Goal: Task Accomplishment & Management: Use online tool/utility

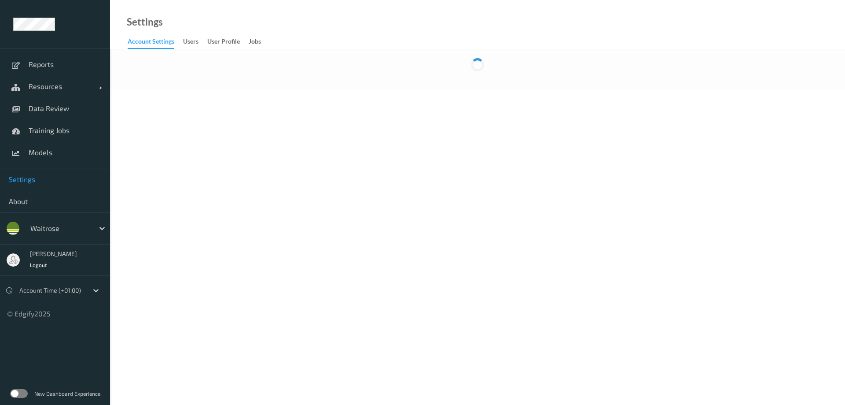
click at [22, 393] on label at bounding box center [19, 393] width 18 height 9
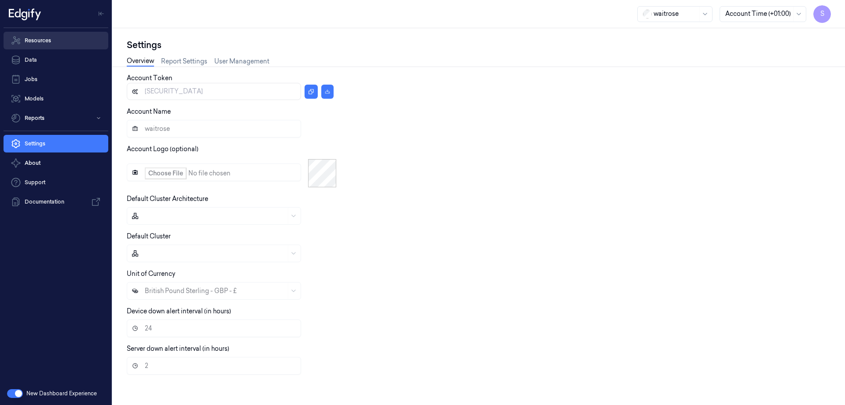
click at [45, 40] on link "Resources" at bounding box center [56, 41] width 105 height 18
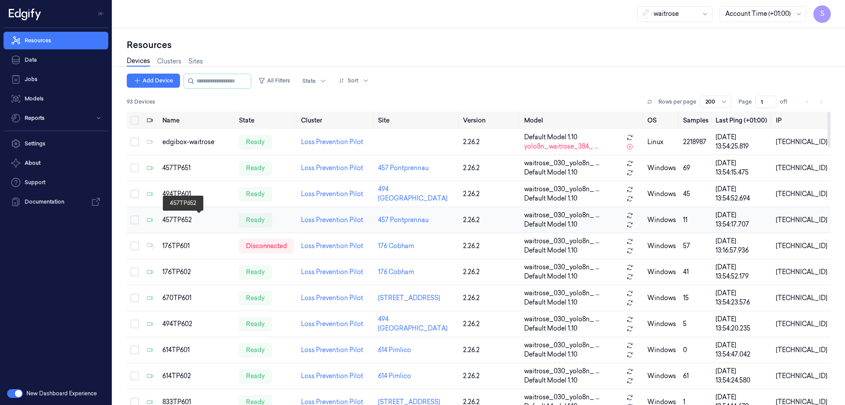
click at [184, 221] on div "457TP652" at bounding box center [197, 219] width 70 height 9
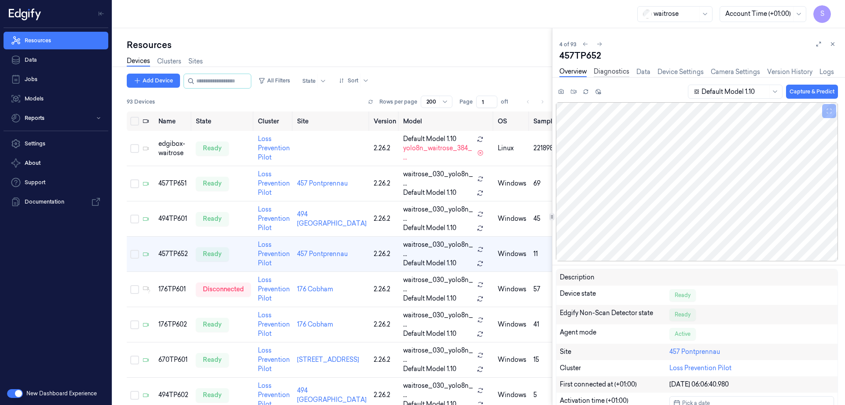
click at [607, 70] on link "Diagnostics" at bounding box center [612, 72] width 36 height 10
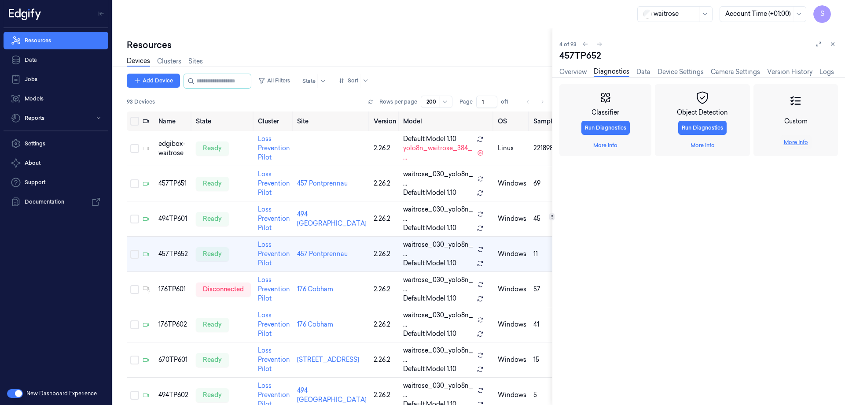
click at [789, 143] on link "More Info" at bounding box center [796, 142] width 24 height 8
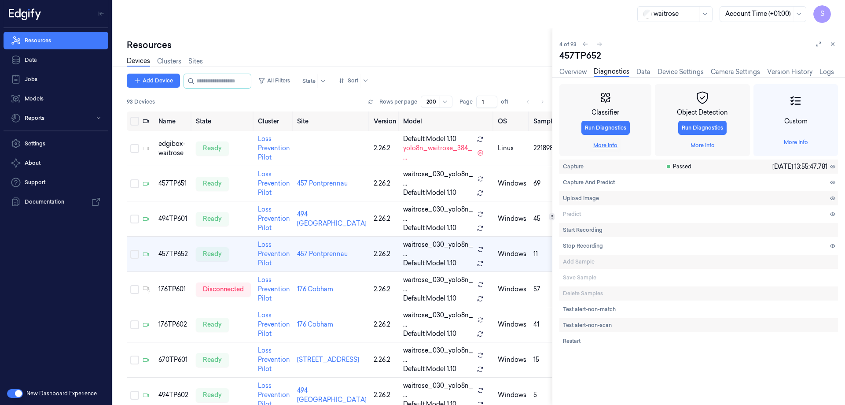
click at [602, 146] on link "More Info" at bounding box center [606, 145] width 24 height 8
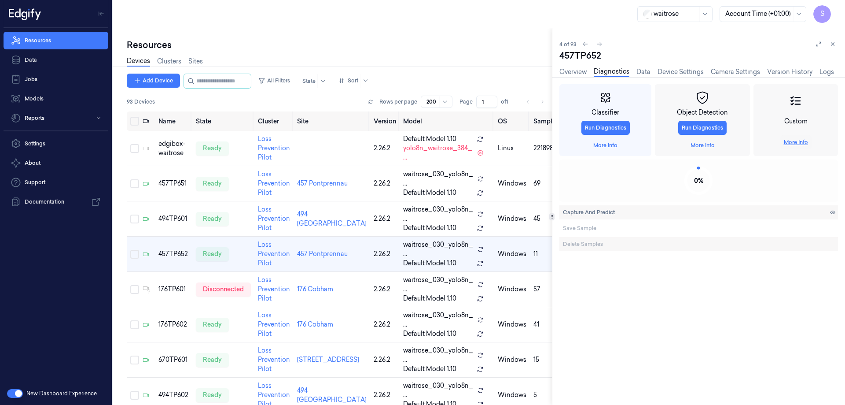
click at [800, 143] on link "More Info" at bounding box center [796, 142] width 24 height 8
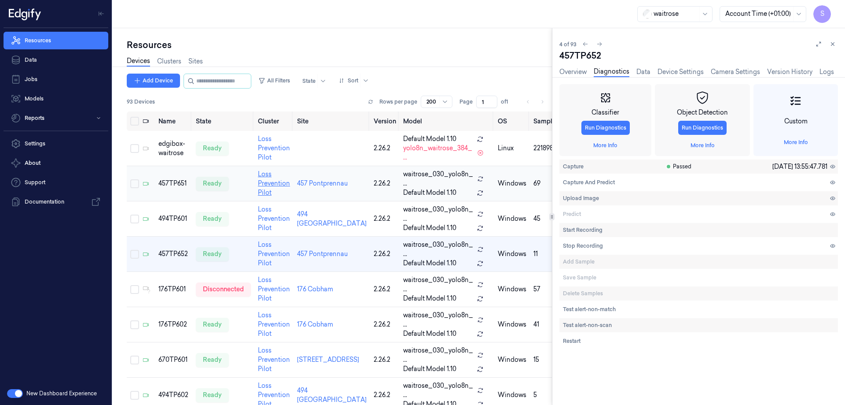
scroll to position [0, 4]
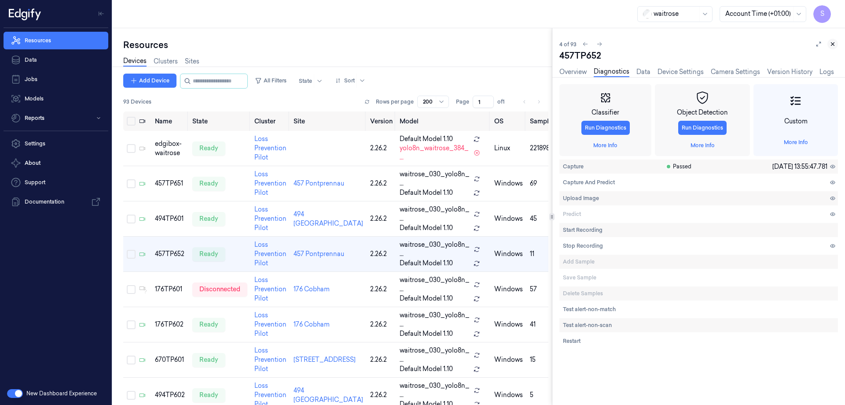
click at [836, 45] on icon at bounding box center [833, 44] width 6 height 6
